Goal: Find specific page/section: Find specific page/section

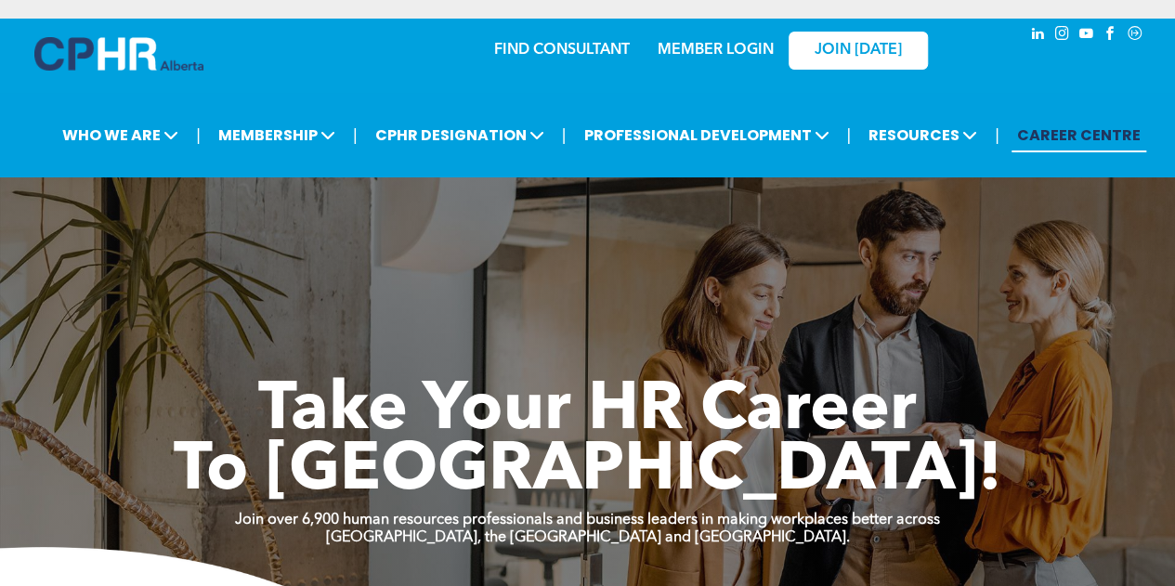
click at [719, 55] on link "MEMBER LOGIN" at bounding box center [716, 50] width 116 height 15
click at [728, 55] on link "MEMBER LOGIN" at bounding box center [716, 50] width 116 height 15
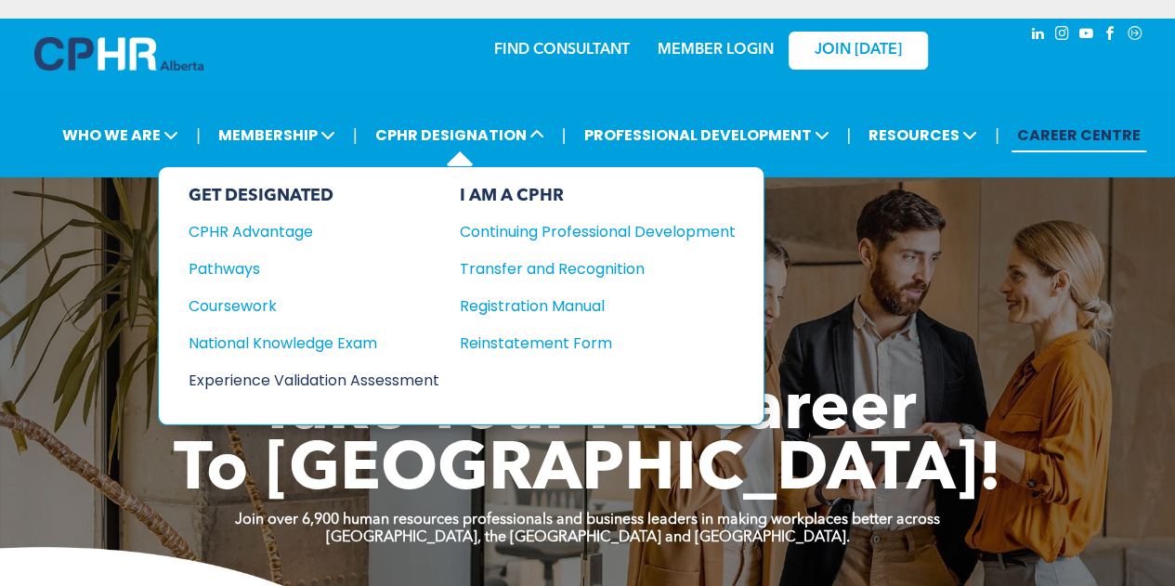
click at [333, 378] on div "Experience Validation Assessment" at bounding box center [302, 380] width 226 height 23
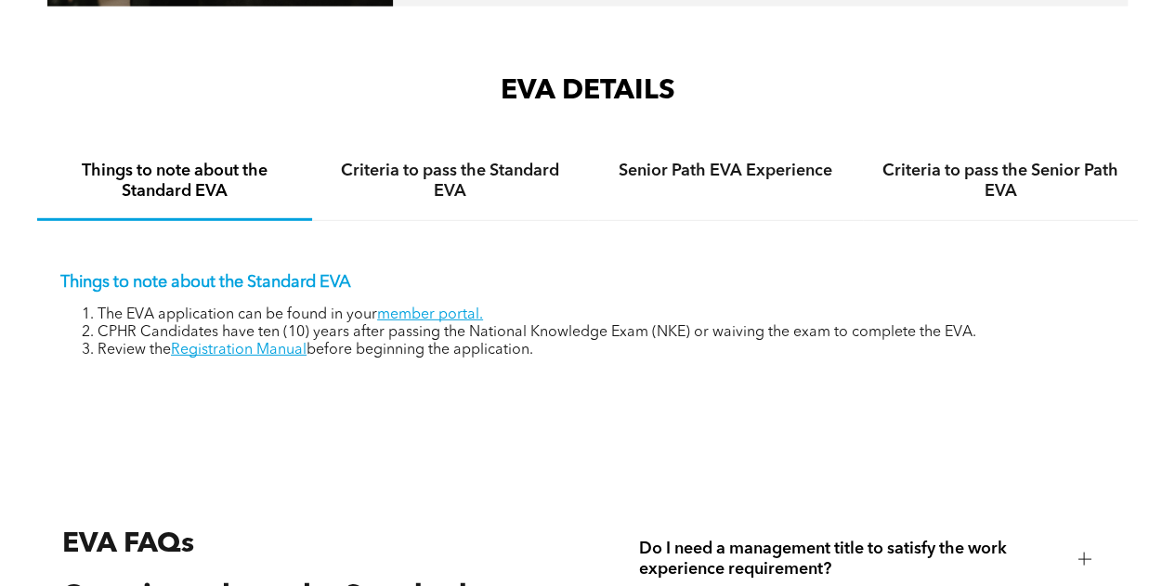
scroll to position [2660, 0]
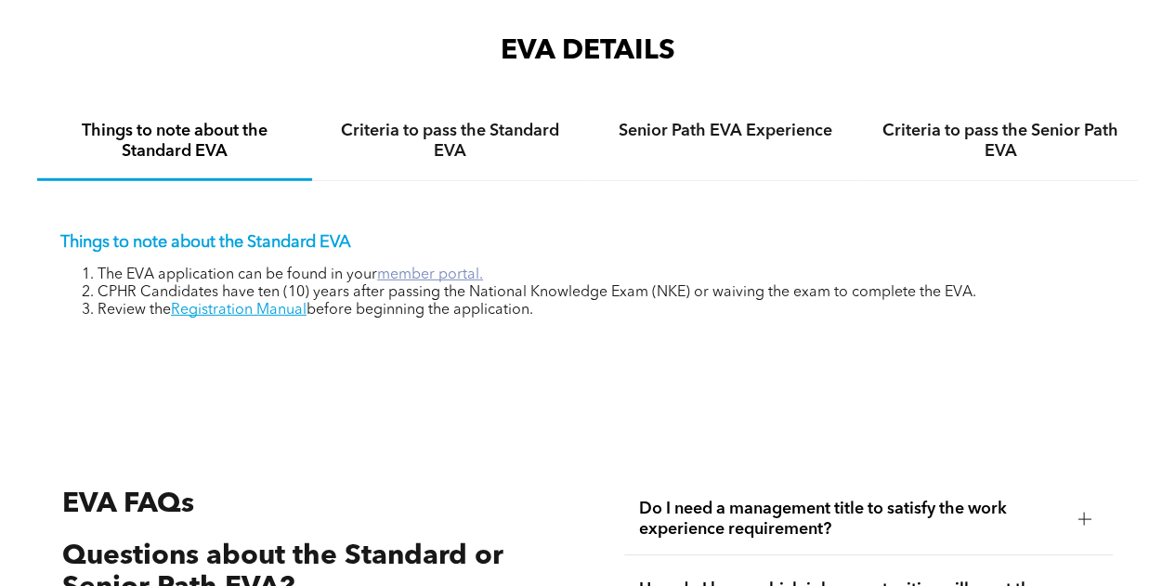
click at [400, 269] on link "member portal." at bounding box center [430, 275] width 106 height 15
